Goal: Information Seeking & Learning: Learn about a topic

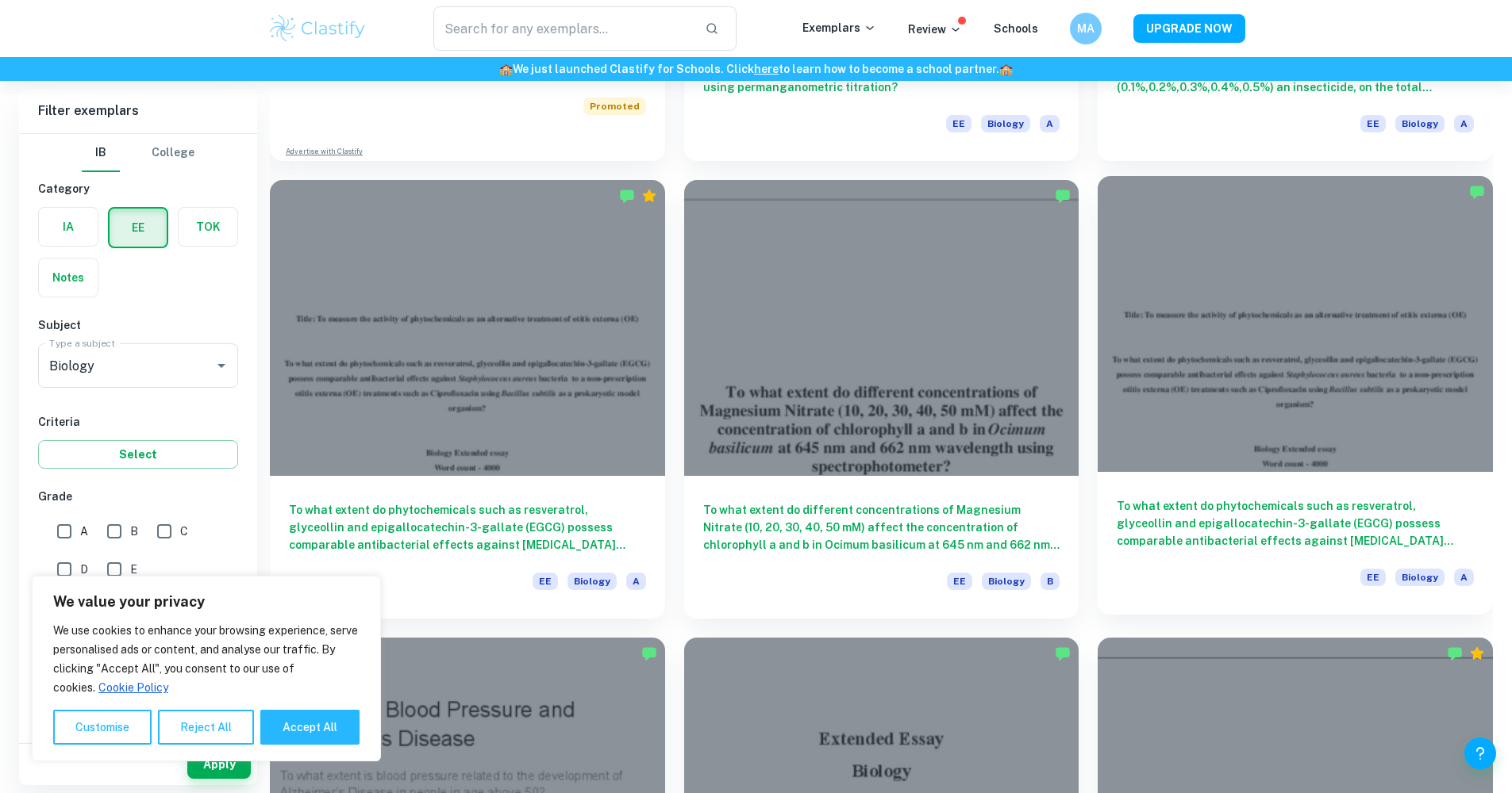
scroll to position [1418, 0]
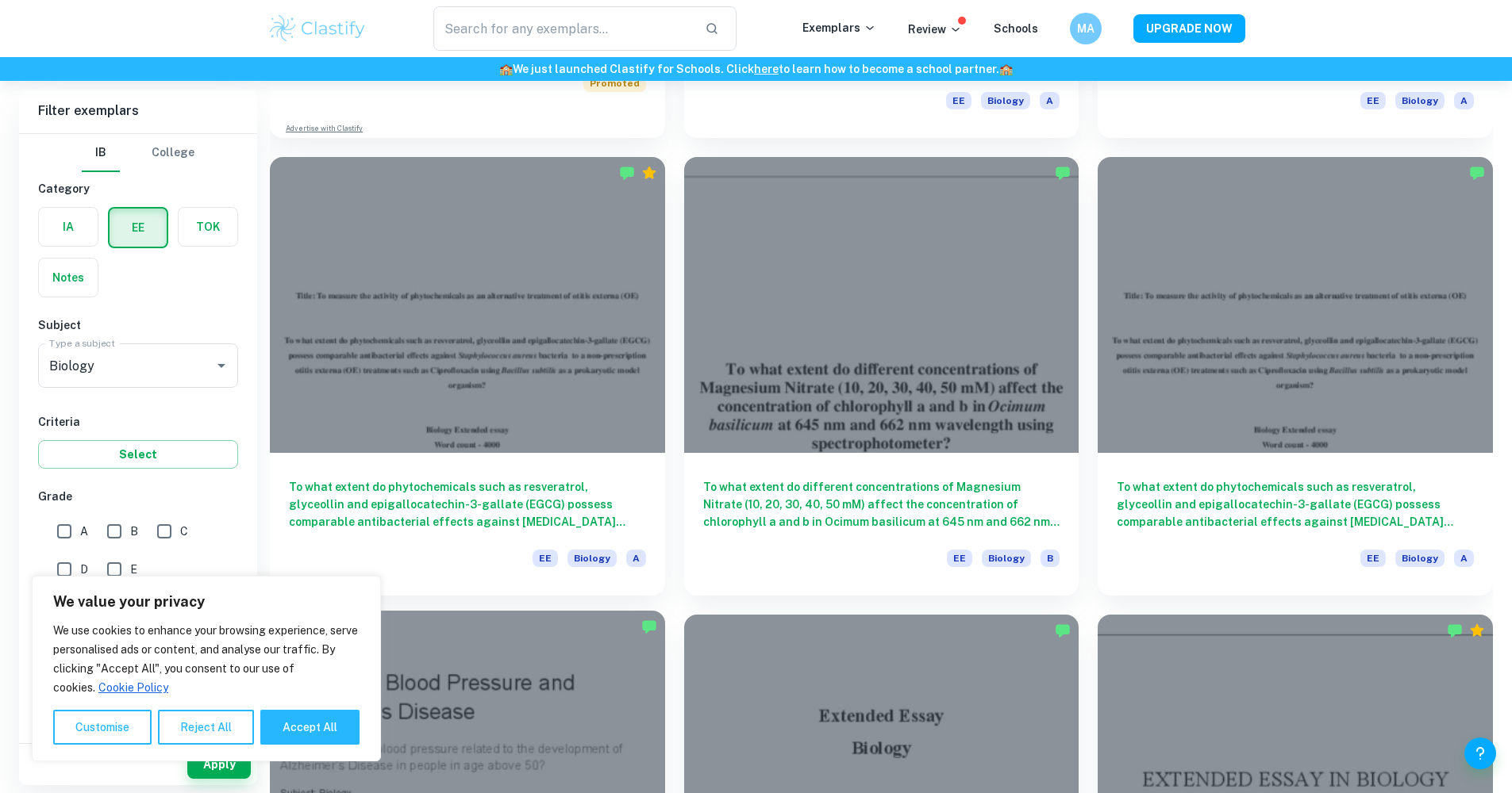
click at [291, 720] on button "Accept All" at bounding box center [309, 728] width 99 height 35
checkbox input "true"
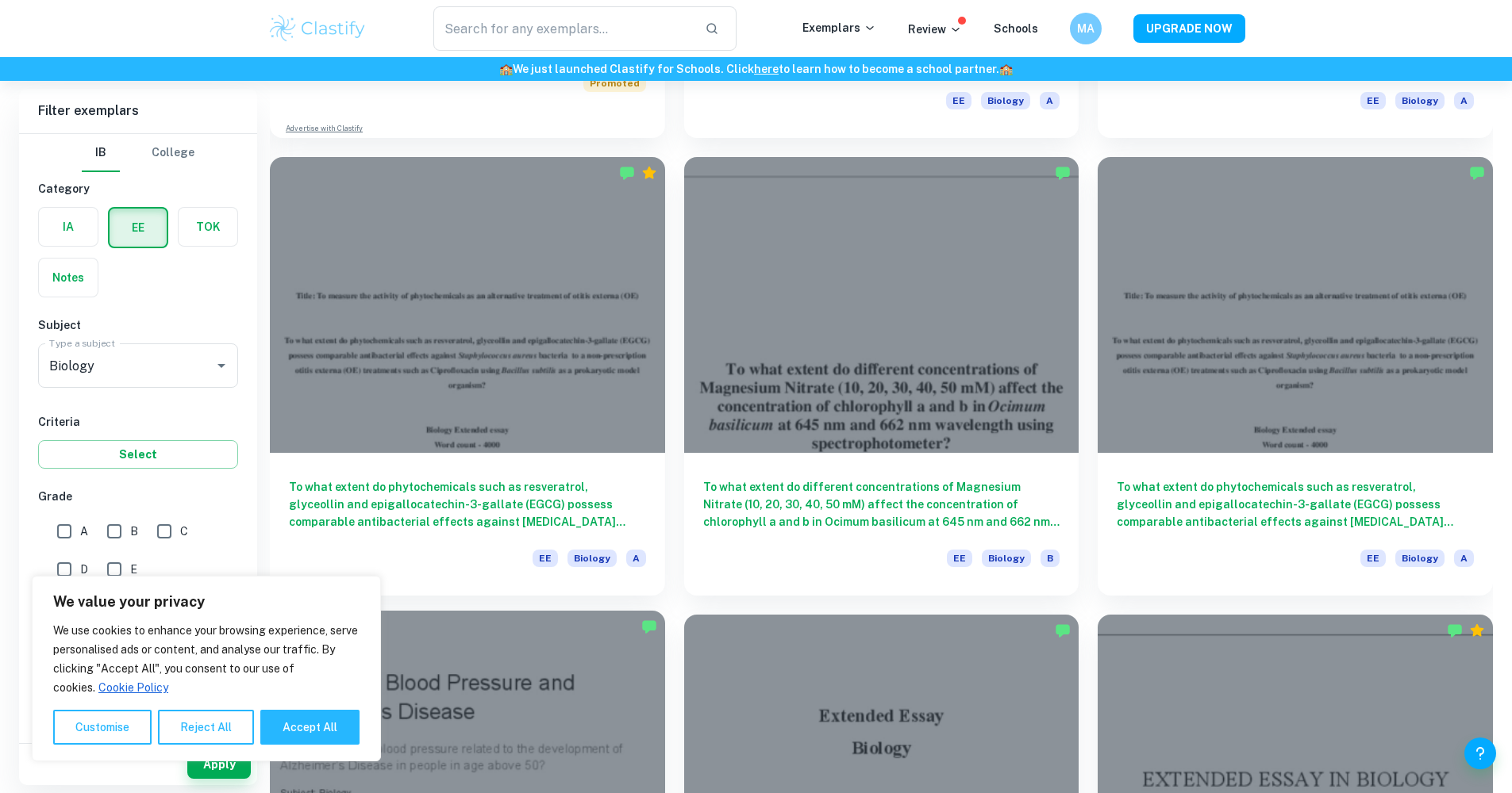
checkbox input "true"
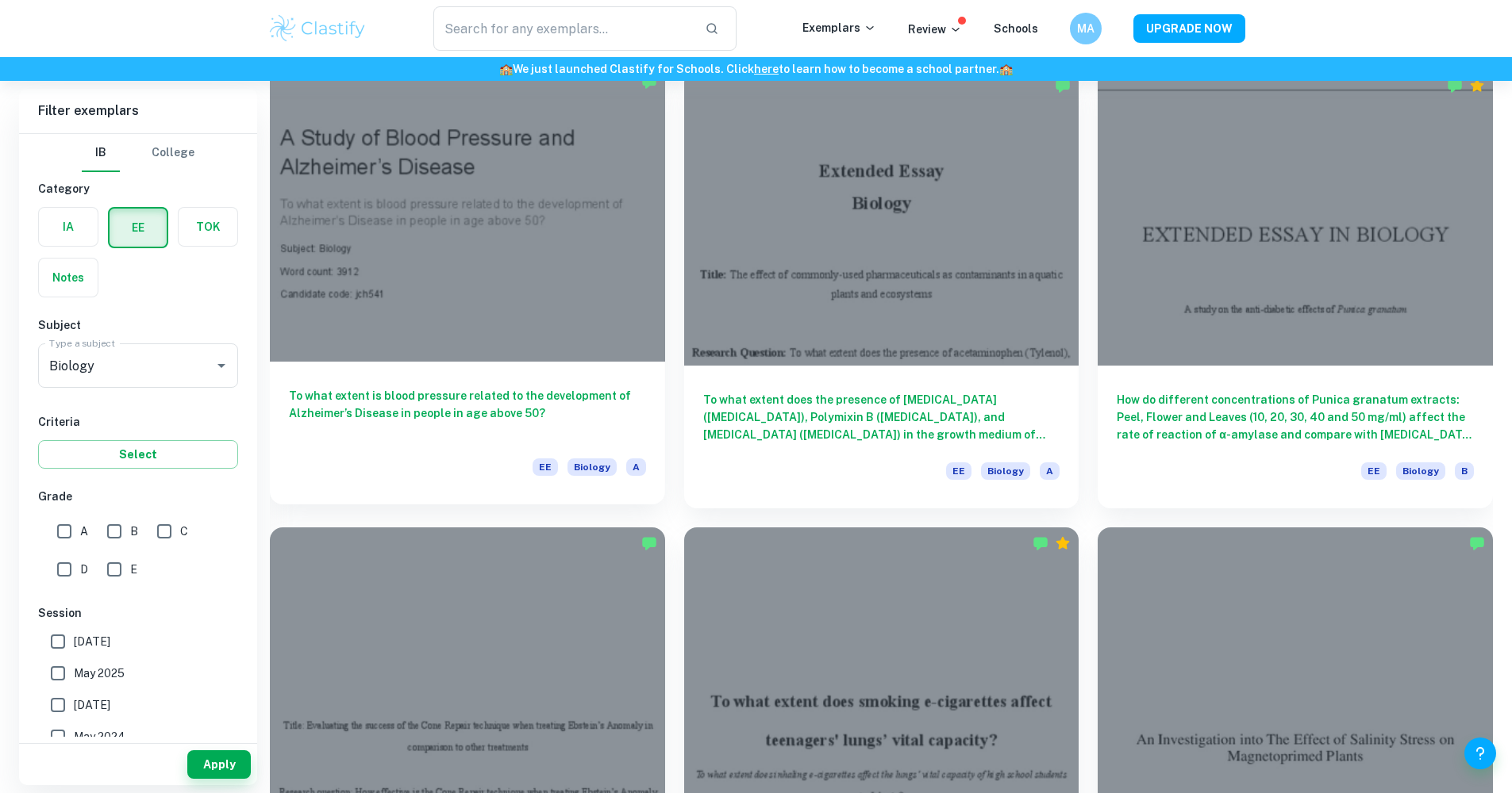
scroll to position [1961, 0]
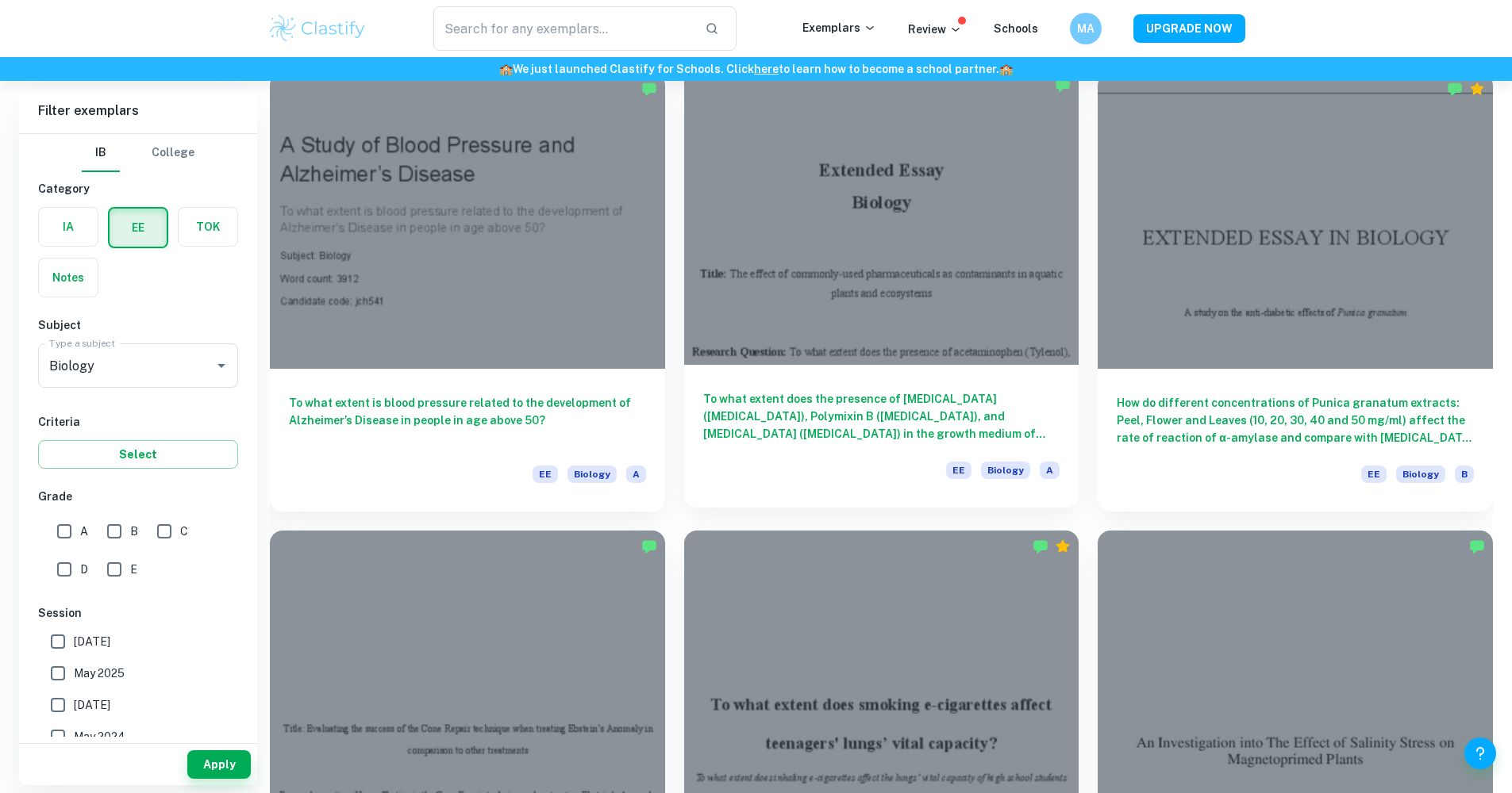
click at [777, 284] on div at bounding box center [882, 217] width 396 height 296
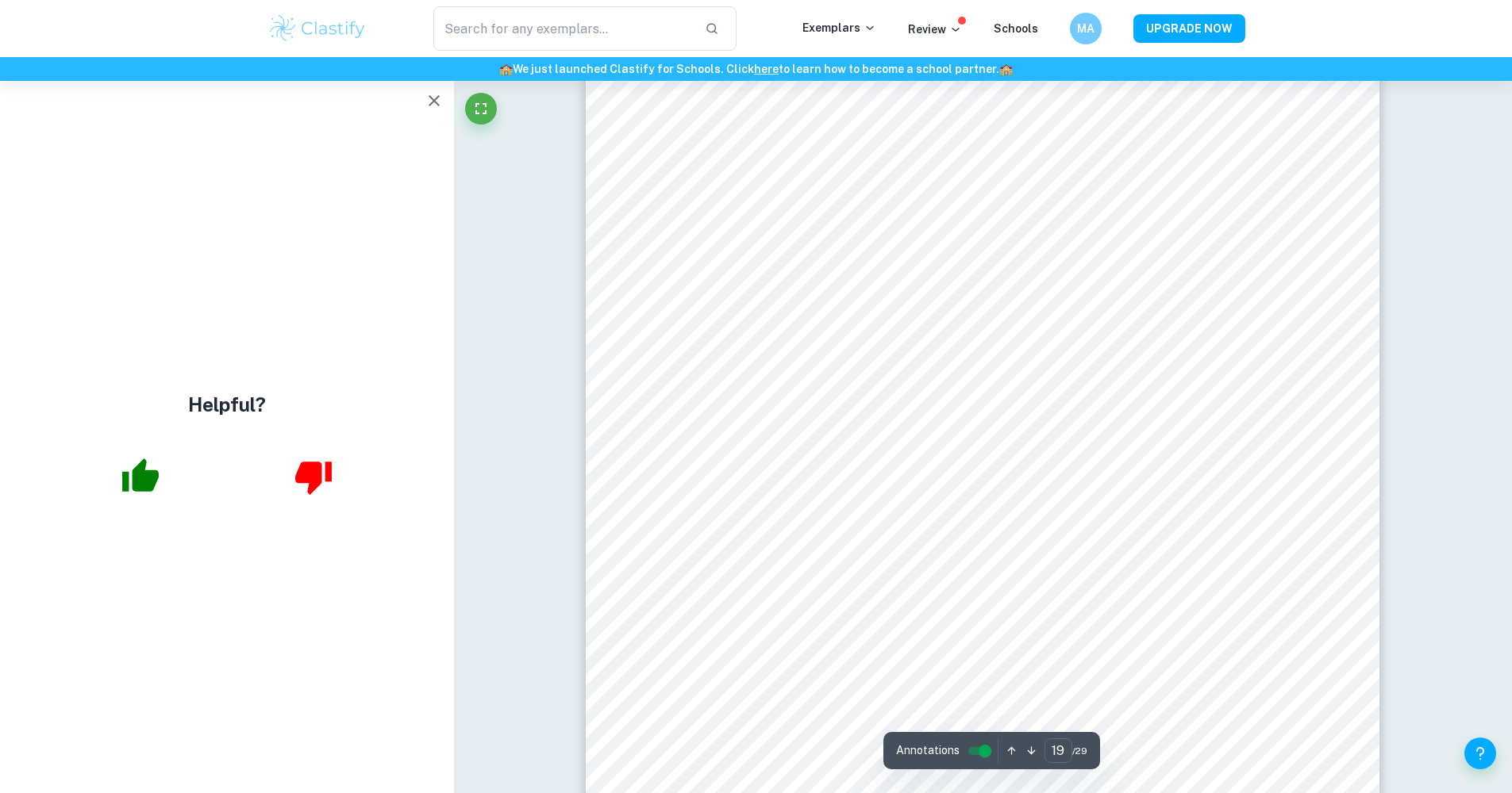
scroll to position [19672, 0]
type input "29"
